Goal: Information Seeking & Learning: Find specific fact

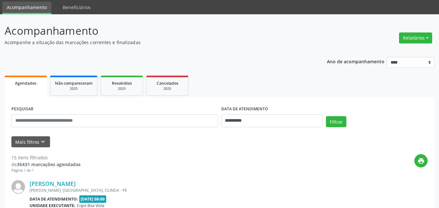
scroll to position [65, 0]
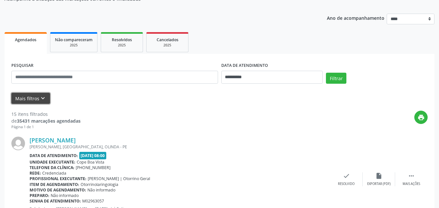
drag, startPoint x: 37, startPoint y: 96, endPoint x: 54, endPoint y: 98, distance: 16.4
click at [38, 95] on button "Mais filtros keyboard_arrow_down" at bounding box center [30, 98] width 39 height 11
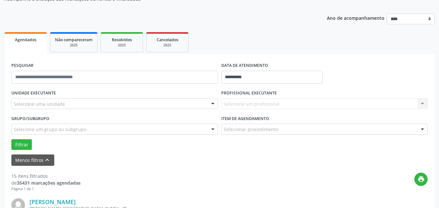
click at [69, 105] on div "Selecione uma unidade" at bounding box center [114, 104] width 207 height 11
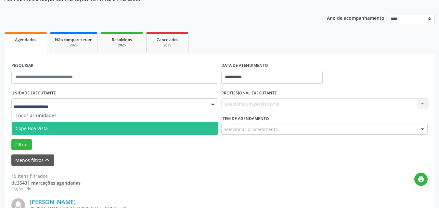
click at [49, 129] on span "Cope Boa Vista" at bounding box center [115, 128] width 206 height 13
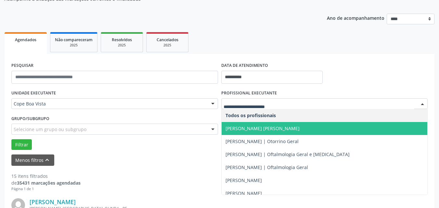
click at [247, 132] on span "[PERSON_NAME] [PERSON_NAME]" at bounding box center [263, 129] width 74 height 6
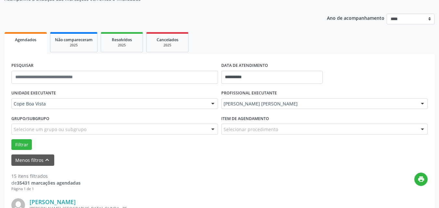
click at [265, 99] on div "PROFISSIONAL EXECUTANTE [PERSON_NAME] [PERSON_NAME] Todos os profissionais [PER…" at bounding box center [325, 100] width 210 height 25
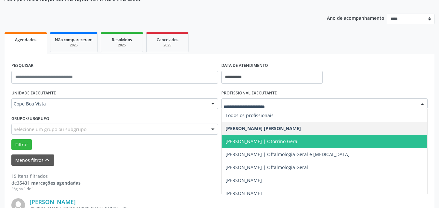
click at [249, 144] on span "[PERSON_NAME] | Otorrino Geral" at bounding box center [262, 142] width 73 height 6
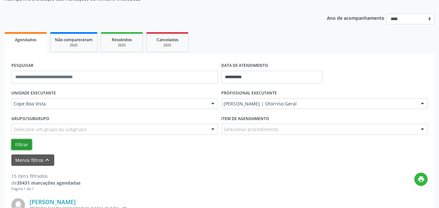
click at [23, 144] on button "Filtrar" at bounding box center [21, 144] width 20 height 11
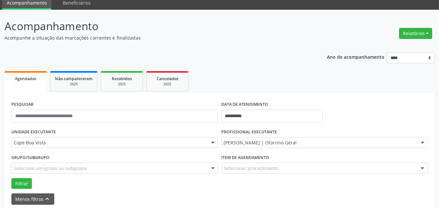
scroll to position [0, 0]
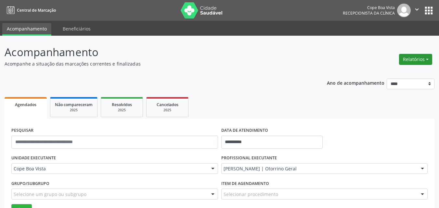
click at [403, 57] on button "Relatórios" at bounding box center [415, 59] width 33 height 11
click at [389, 72] on link "Agendamentos" at bounding box center [398, 73] width 70 height 9
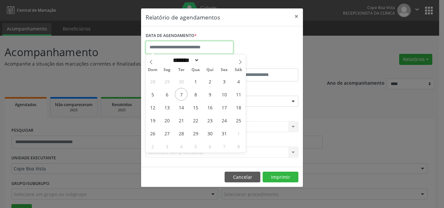
click at [201, 49] on input "text" at bounding box center [190, 47] width 88 height 13
click at [182, 94] on span "7" at bounding box center [181, 94] width 13 height 13
type input "**********"
click at [182, 94] on span "7" at bounding box center [181, 94] width 13 height 13
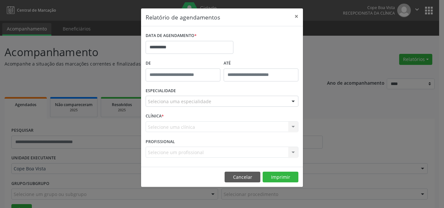
drag, startPoint x: 178, startPoint y: 103, endPoint x: 179, endPoint y: 99, distance: 4.1
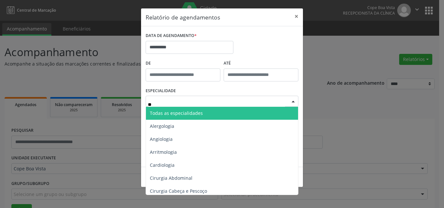
type input "***"
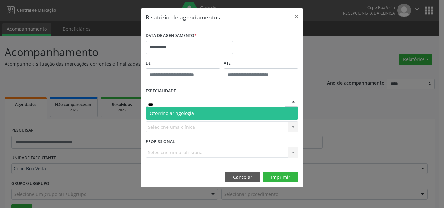
click at [178, 117] on span "Otorrinolaringologia" at bounding box center [222, 113] width 152 height 13
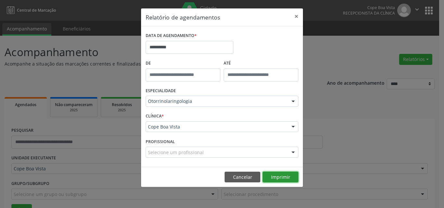
click at [281, 178] on button "Imprimir" at bounding box center [281, 177] width 36 height 11
click at [252, 173] on button "Cancelar" at bounding box center [243, 177] width 36 height 11
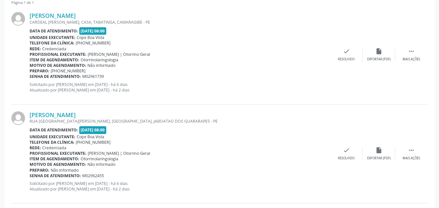
scroll to position [260, 0]
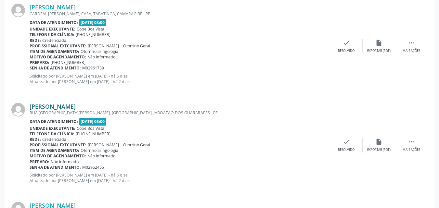
click at [62, 107] on link "[PERSON_NAME]" at bounding box center [53, 106] width 46 height 7
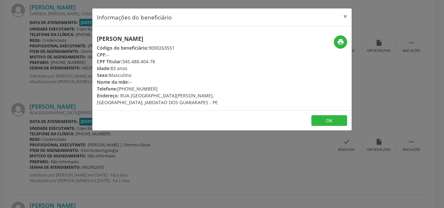
drag, startPoint x: 124, startPoint y: 62, endPoint x: 157, endPoint y: 61, distance: 33.5
click at [157, 61] on div "CPF Titular: 345.488.404-78" at bounding box center [179, 61] width 164 height 7
copy div "345.488.404-78"
click at [322, 118] on button "OK" at bounding box center [329, 120] width 36 height 11
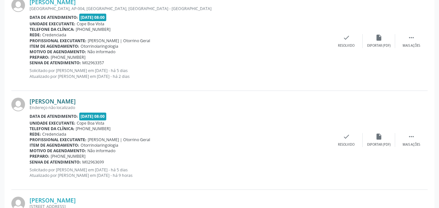
scroll to position [955, 0]
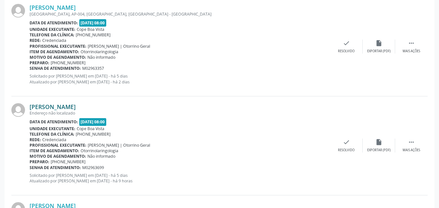
click at [65, 104] on link "[PERSON_NAME]" at bounding box center [53, 106] width 46 height 7
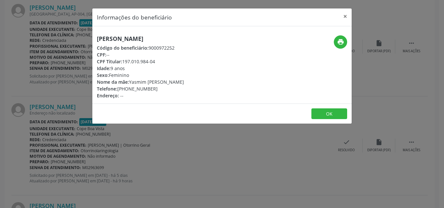
click at [125, 62] on div "CPF Titular: 197.010.984-04" at bounding box center [140, 61] width 87 height 7
click at [126, 62] on div "CPF Titular: 197.010.984-04" at bounding box center [140, 61] width 87 height 7
click at [142, 60] on div "CPF Titular: 197.010.984-04" at bounding box center [140, 61] width 87 height 7
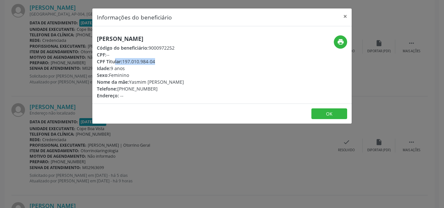
click at [142, 60] on div "CPF Titular: 197.010.984-04" at bounding box center [140, 61] width 87 height 7
click at [129, 62] on div "CPF Titular: 197.010.984-04" at bounding box center [140, 61] width 87 height 7
click at [125, 62] on div "CPF Titular: 197.010.984-04" at bounding box center [140, 61] width 87 height 7
drag, startPoint x: 124, startPoint y: 62, endPoint x: 159, endPoint y: 61, distance: 35.5
click at [162, 62] on div "CPF Titular: 197.010.984-04" at bounding box center [140, 61] width 87 height 7
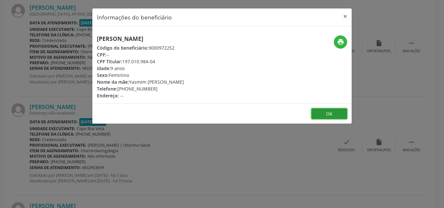
click at [320, 109] on button "OK" at bounding box center [329, 114] width 36 height 11
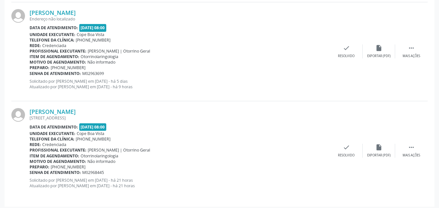
scroll to position [1052, 0]
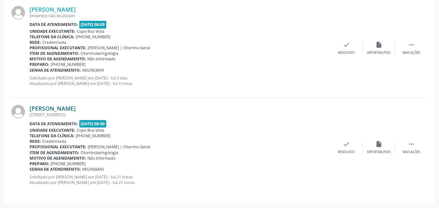
click at [76, 106] on link "[PERSON_NAME]" at bounding box center [53, 108] width 46 height 7
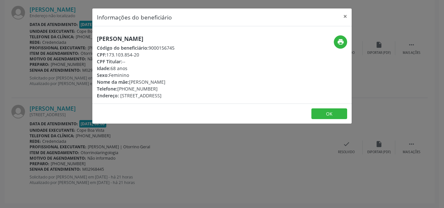
drag, startPoint x: 149, startPoint y: 46, endPoint x: 147, endPoint y: 39, distance: 7.0
click at [146, 40] on h5 "[PERSON_NAME]" at bounding box center [136, 38] width 78 height 7
click at [147, 39] on h5 "[PERSON_NAME]" at bounding box center [136, 38] width 78 height 7
click at [148, 39] on h5 "[PERSON_NAME]" at bounding box center [136, 38] width 78 height 7
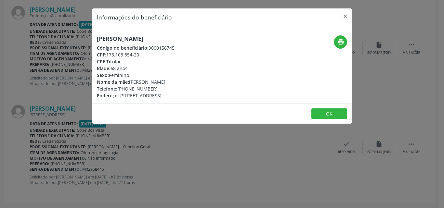
click at [148, 39] on h5 "[PERSON_NAME]" at bounding box center [136, 38] width 78 height 7
click at [148, 40] on h5 "[PERSON_NAME]" at bounding box center [136, 38] width 78 height 7
copy div "[PERSON_NAME]"
drag, startPoint x: 130, startPoint y: 84, endPoint x: 198, endPoint y: 84, distance: 68.0
click at [175, 84] on div "Nome da mãe: [PERSON_NAME]" at bounding box center [136, 82] width 78 height 7
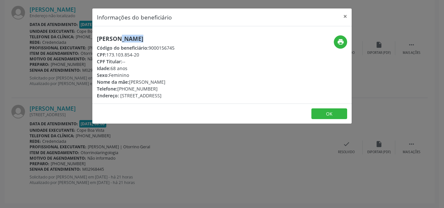
copy div "[PERSON_NAME]"
drag, startPoint x: 120, startPoint y: 89, endPoint x: 162, endPoint y: 90, distance: 41.6
click at [162, 90] on div "Telefone: [PHONE_NUMBER]" at bounding box center [136, 89] width 78 height 7
copy div "81) 98741-6945"
click at [74, 117] on div "Informações do beneficiário × Leda [PERSON_NAME] Código do beneficiário: 900015…" at bounding box center [222, 104] width 444 height 208
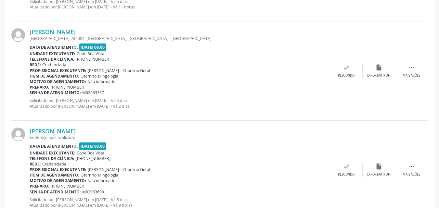
scroll to position [922, 0]
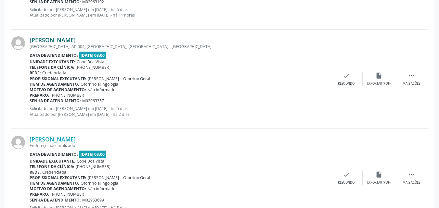
click at [65, 41] on link "[PERSON_NAME]" at bounding box center [53, 39] width 46 height 7
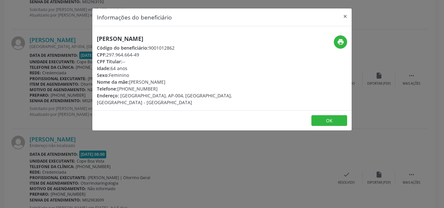
click at [126, 40] on h5 "[PERSON_NAME]" at bounding box center [179, 38] width 164 height 7
click at [129, 39] on h5 "[PERSON_NAME]" at bounding box center [179, 38] width 164 height 7
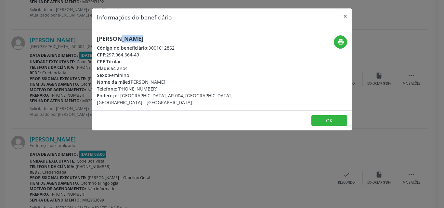
drag, startPoint x: 120, startPoint y: 90, endPoint x: 160, endPoint y: 90, distance: 40.3
click at [160, 90] on div "Telefone: [PHONE_NUMBER]" at bounding box center [179, 89] width 164 height 7
copy div "81) 99691-9958"
click at [335, 116] on button "OK" at bounding box center [329, 120] width 36 height 11
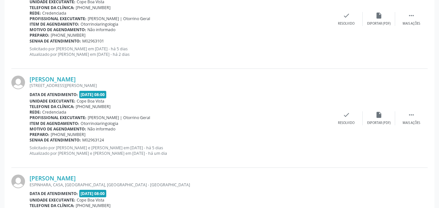
scroll to position [565, 0]
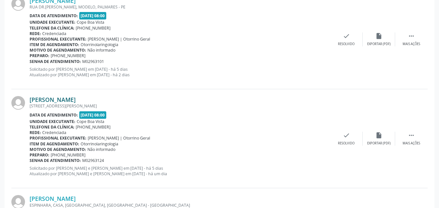
click at [66, 100] on link "[PERSON_NAME]" at bounding box center [53, 99] width 46 height 7
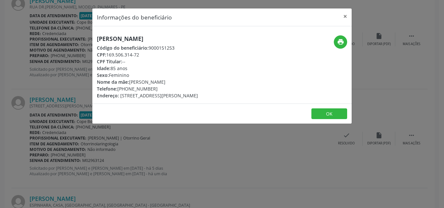
click at [141, 42] on h5 "[PERSON_NAME]" at bounding box center [147, 38] width 101 height 7
copy div "[PERSON_NAME]"
drag, startPoint x: 124, startPoint y: 89, endPoint x: 164, endPoint y: 90, distance: 40.3
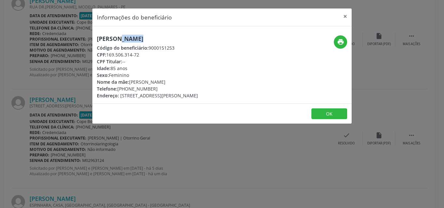
click at [164, 90] on div "Telefone: [PHONE_NUMBER]" at bounding box center [147, 89] width 101 height 7
copy div "[PHONE_NUMBER]"
drag, startPoint x: 131, startPoint y: 82, endPoint x: 192, endPoint y: 83, distance: 61.1
click at [192, 83] on div "Nome da mãe: [PERSON_NAME]" at bounding box center [147, 82] width 101 height 7
copy div "[PERSON_NAME]"
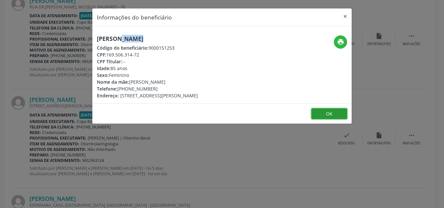
click at [342, 117] on button "OK" at bounding box center [329, 114] width 36 height 11
